Goal: Transaction & Acquisition: Purchase product/service

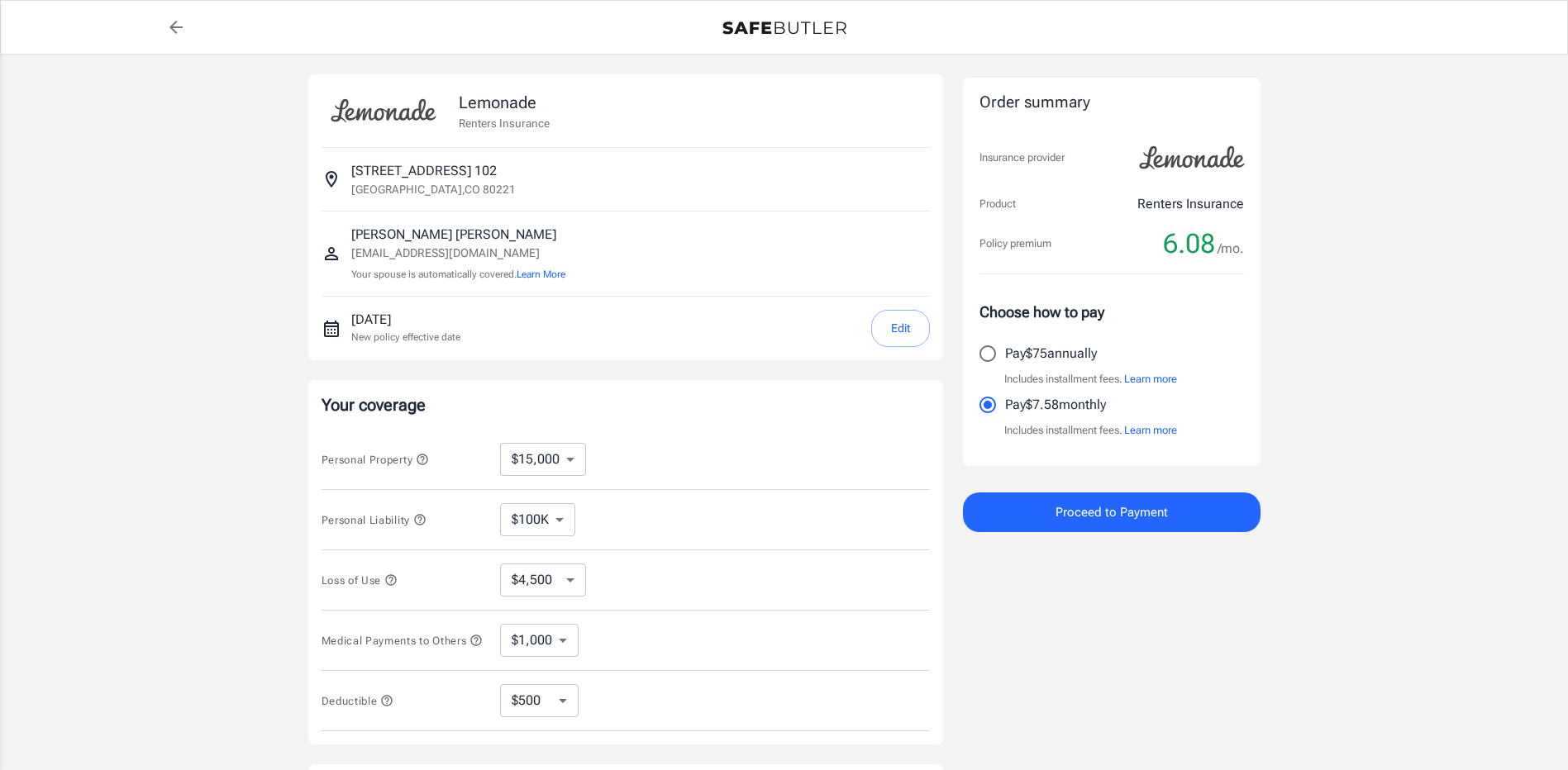
select select "15000"
select select "500"
click at [990, 355] on input "Pay $75 annually" at bounding box center [987, 353] width 35 height 35
radio input "true"
click at [1120, 494] on button "Proceed to Payment" at bounding box center [1111, 513] width 298 height 39
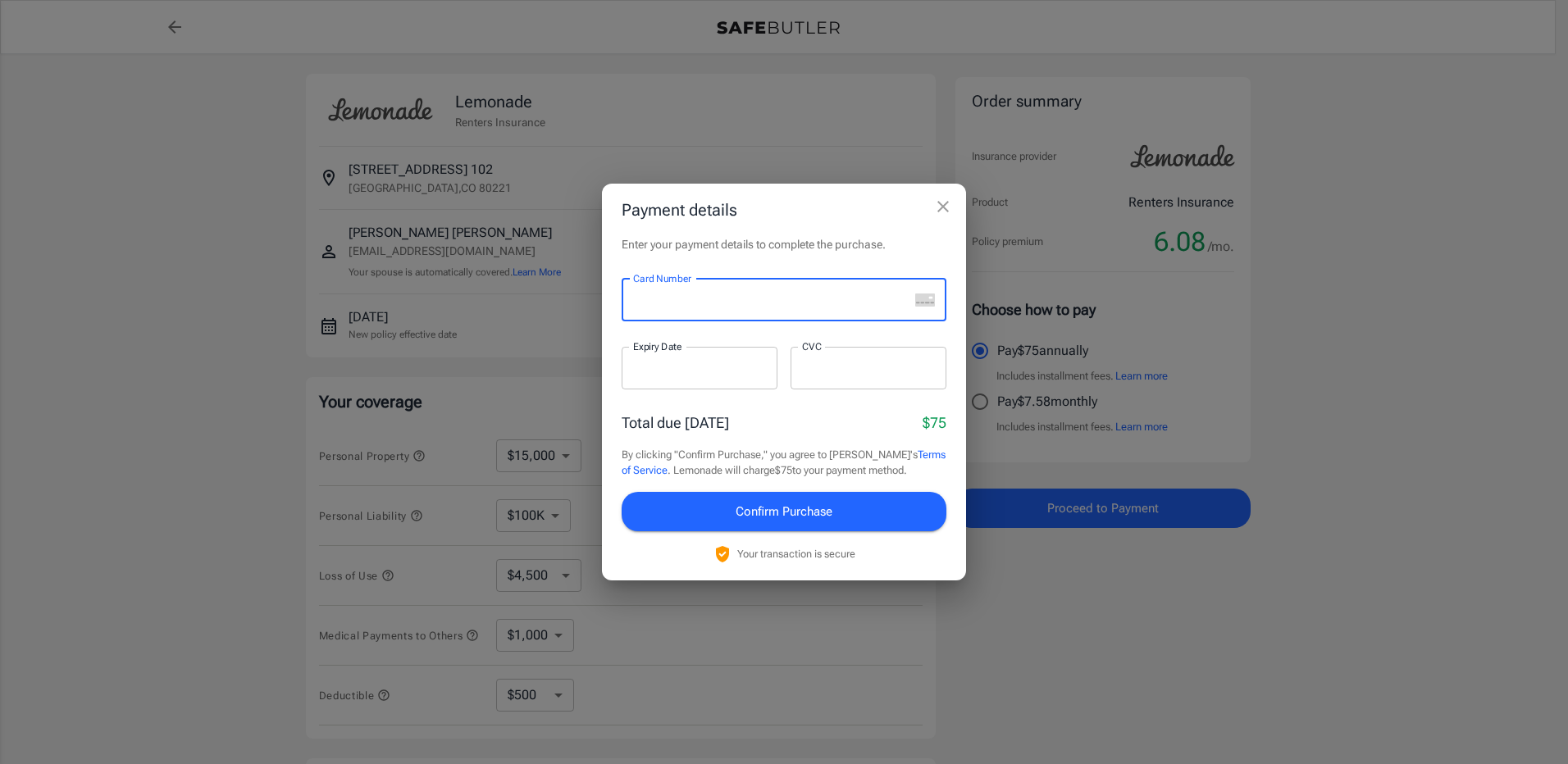
click at [798, 429] on div "Total due [DATE] $75" at bounding box center [784, 423] width 325 height 22
drag, startPoint x: 720, startPoint y: 309, endPoint x: 722, endPoint y: 319, distance: 10.2
click at [720, 308] on div at bounding box center [765, 300] width 287 height 43
click at [784, 229] on h2 "Payment details" at bounding box center [784, 210] width 364 height 52
click at [949, 209] on icon "close" at bounding box center [943, 206] width 20 height 20
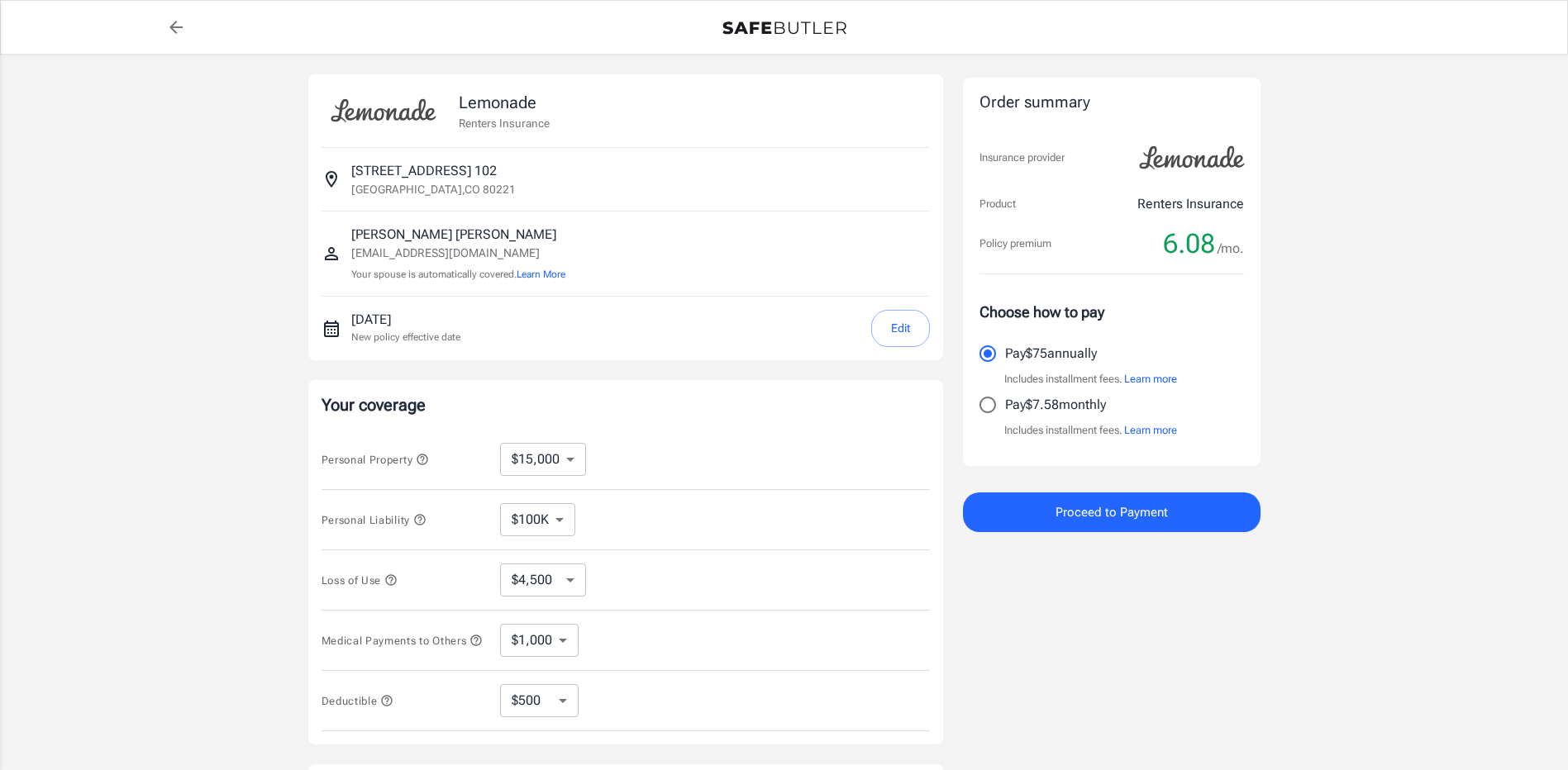
click at [1227, 604] on div "Order summary Insurance provider Product Renters Insurance Policy premium 6.08 …" at bounding box center [1111, 494] width 298 height 839
click at [1356, 285] on div "Lemonade Renters Insurance [STREET_ADDRESS] [PERSON_NAME] [EMAIL_ADDRESS][DOMAI…" at bounding box center [784, 494] width 1568 height 880
